Goal: Download file/media

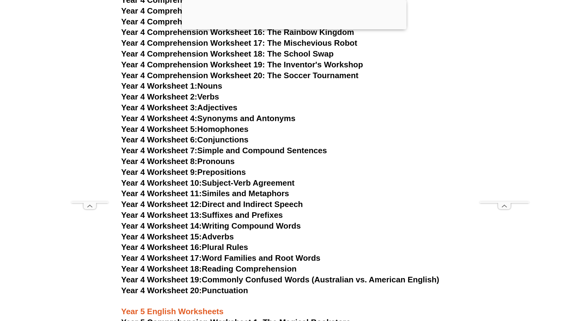
scroll to position [2593, 0]
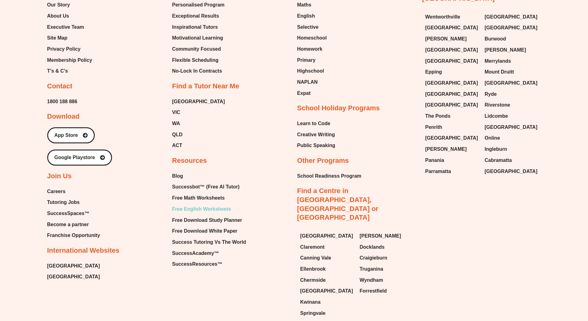
scroll to position [3707, 0]
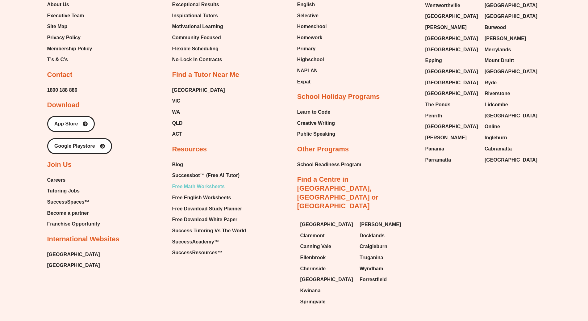
click at [210, 182] on span "Free Math Worksheets" at bounding box center [198, 186] width 53 height 9
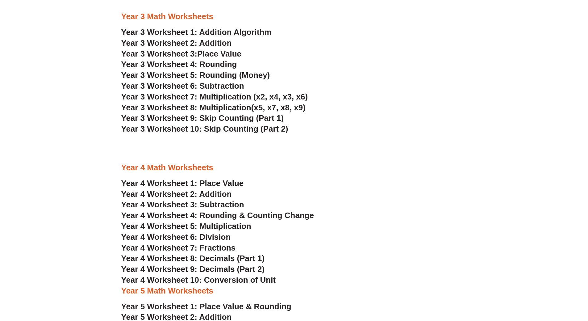
scroll to position [865, 0]
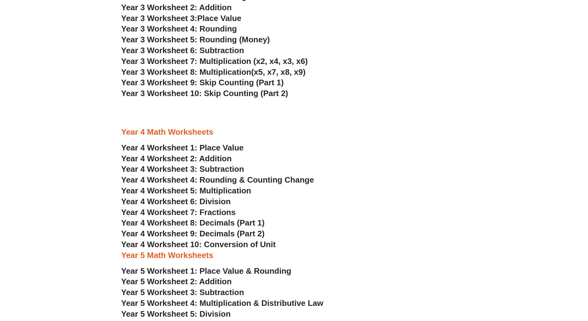
click at [209, 209] on span "Year 4 Worksheet 7: Fractions" at bounding box center [178, 212] width 115 height 9
